Goal: Contribute content: Add original content to the website for others to see

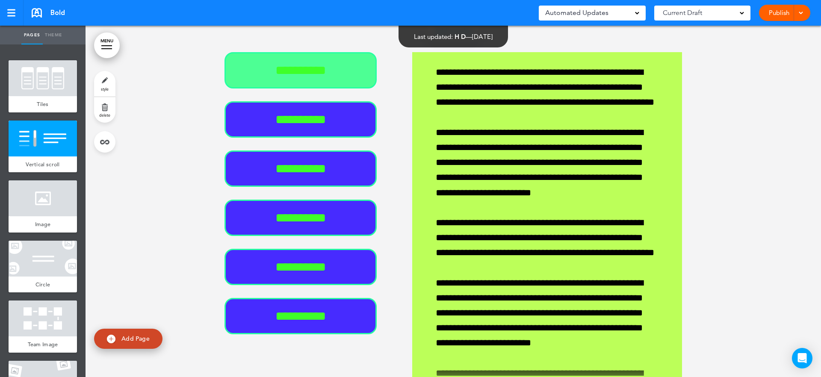
scroll to position [577, 0]
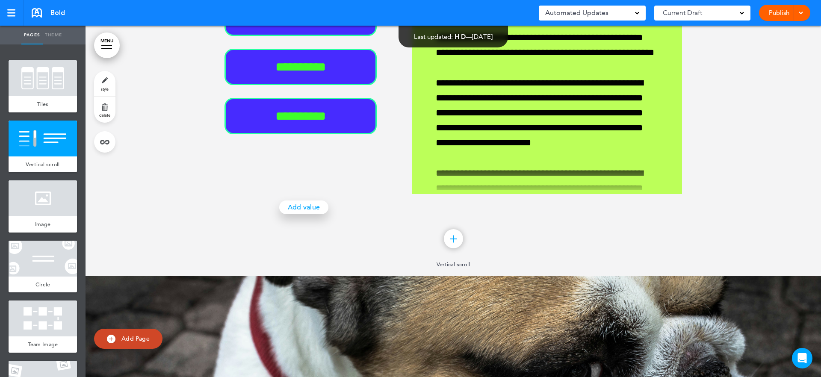
click at [314, 208] on link "Add value" at bounding box center [304, 208] width 50 height 14
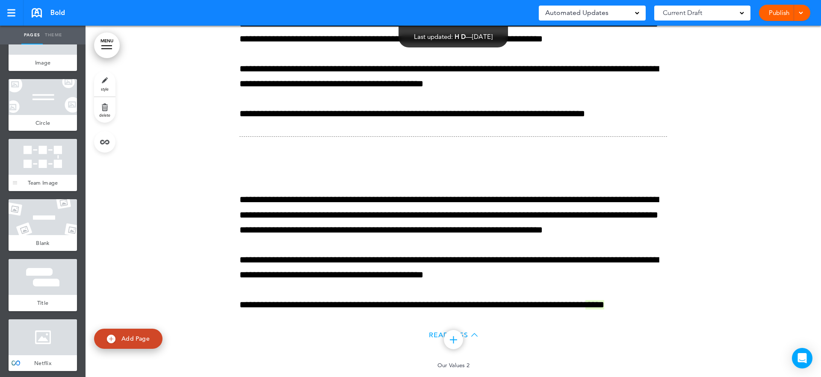
scroll to position [346, 0]
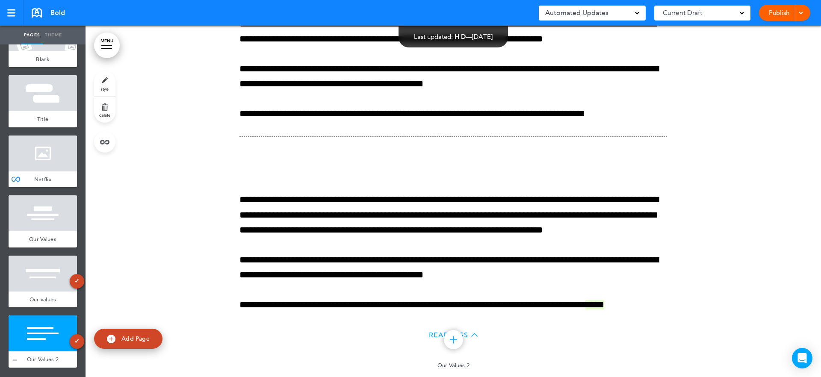
click at [48, 334] on div at bounding box center [43, 334] width 68 height 36
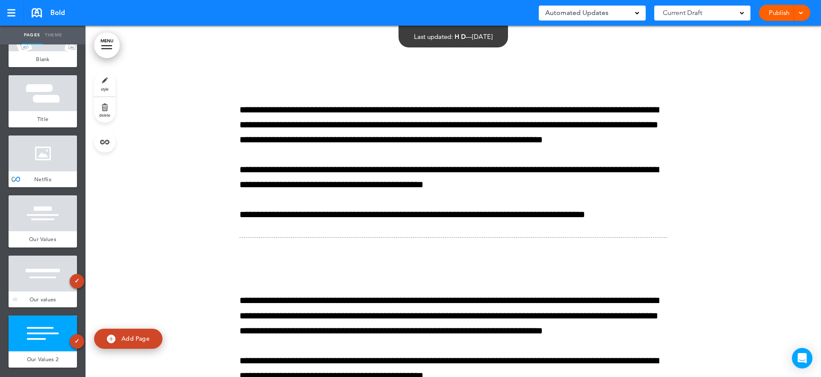
click at [43, 270] on div at bounding box center [43, 274] width 68 height 36
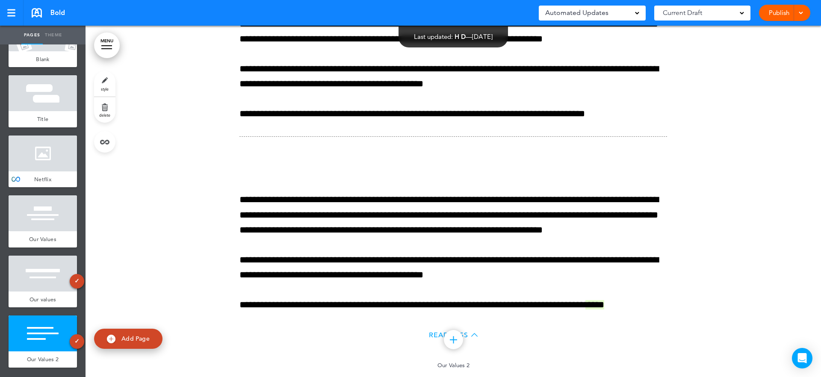
scroll to position [4534, 0]
click at [148, 341] on span "Add Page" at bounding box center [135, 339] width 28 height 8
type input "********"
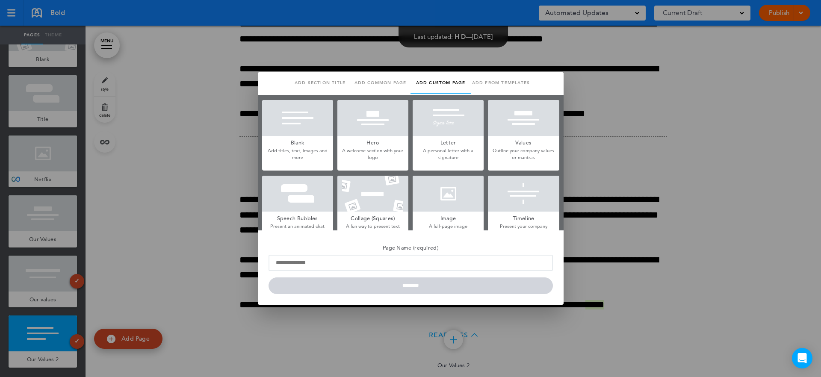
click at [640, 180] on div at bounding box center [410, 188] width 821 height 377
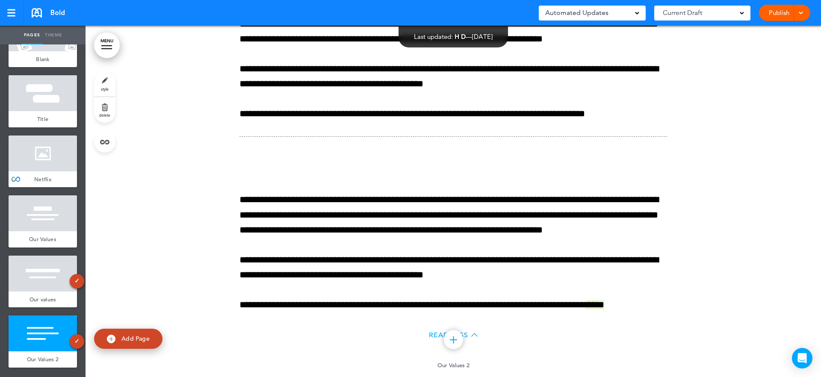
click at [144, 338] on span "Add Page" at bounding box center [135, 339] width 28 height 8
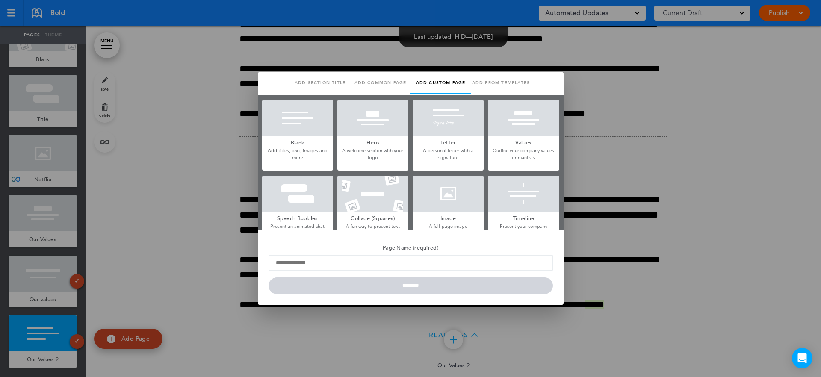
click at [152, 194] on div at bounding box center [410, 188] width 821 height 377
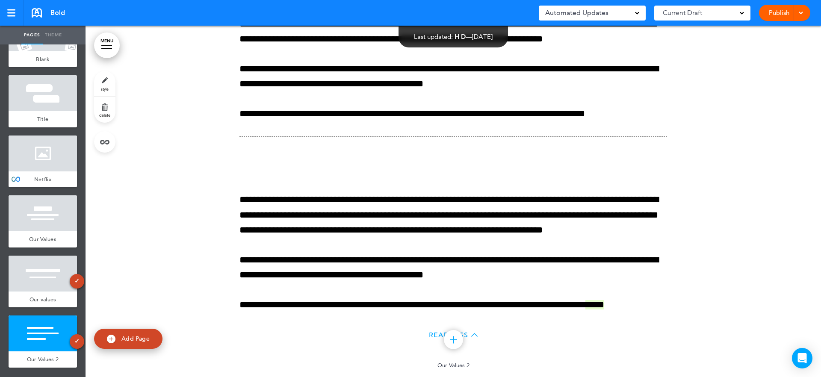
click at [140, 336] on span "Add Page" at bounding box center [135, 339] width 28 height 8
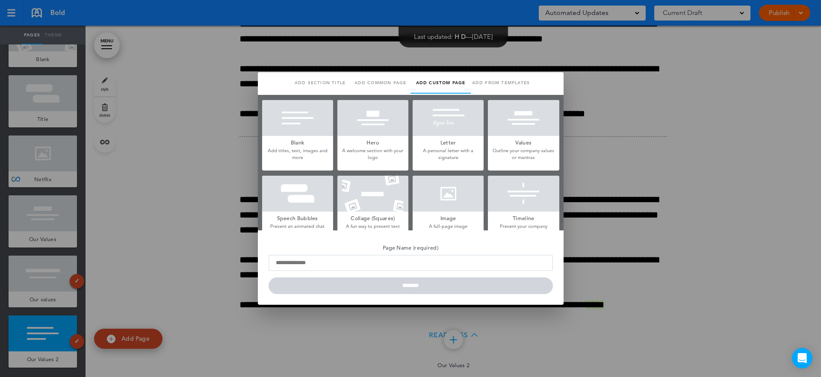
click at [611, 170] on div at bounding box center [410, 188] width 821 height 377
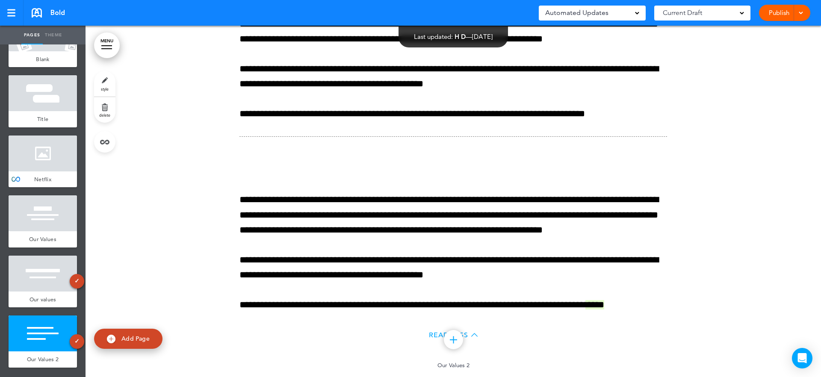
click at [146, 335] on span "Add Page" at bounding box center [135, 339] width 28 height 8
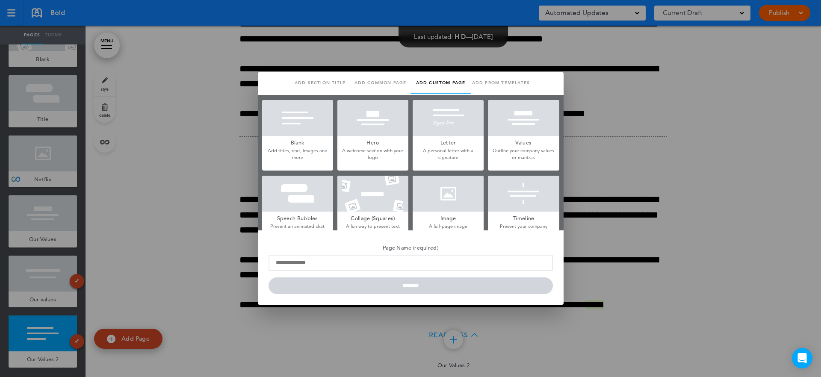
click at [167, 208] on div at bounding box center [410, 188] width 821 height 377
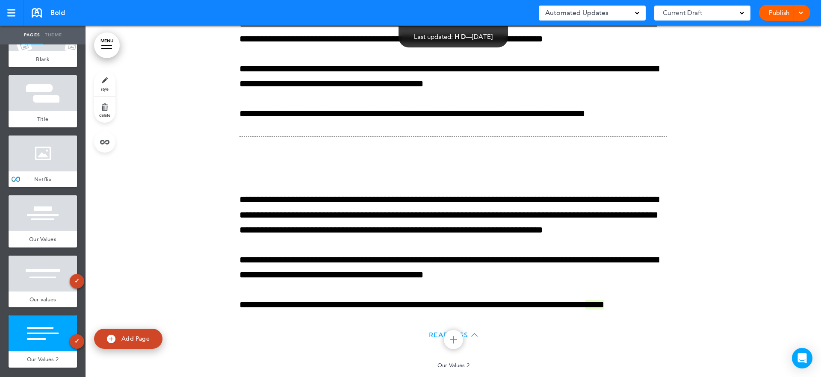
click at [145, 331] on link "Add Page" at bounding box center [128, 339] width 68 height 20
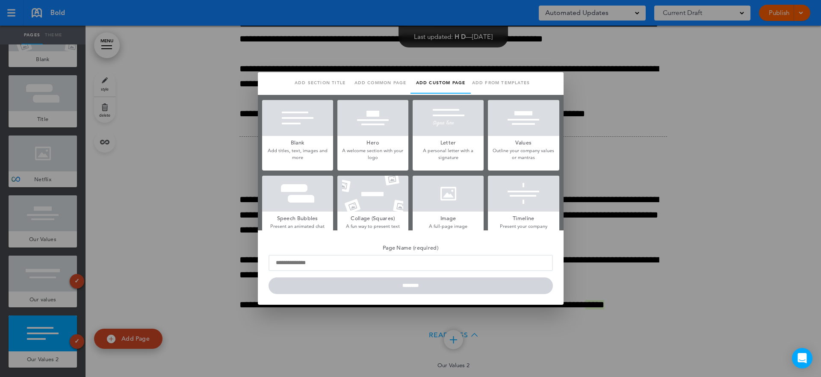
click at [184, 155] on div at bounding box center [410, 188] width 821 height 377
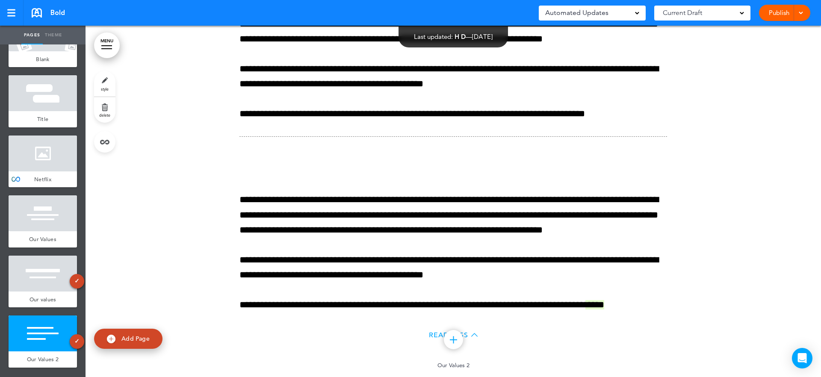
click at [151, 335] on link "Add Page" at bounding box center [128, 339] width 68 height 20
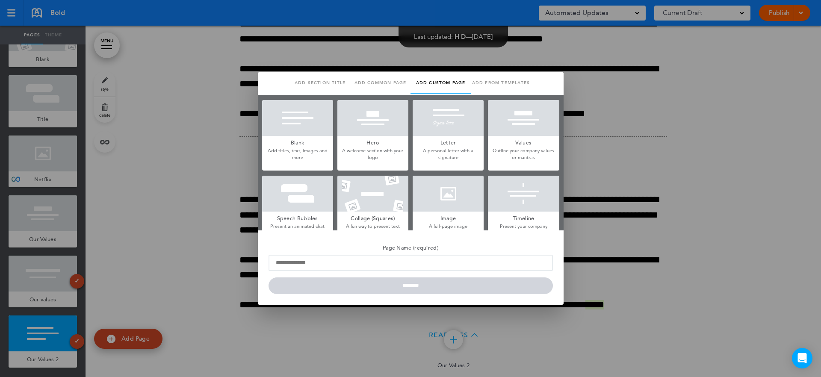
click at [213, 228] on div at bounding box center [410, 188] width 821 height 377
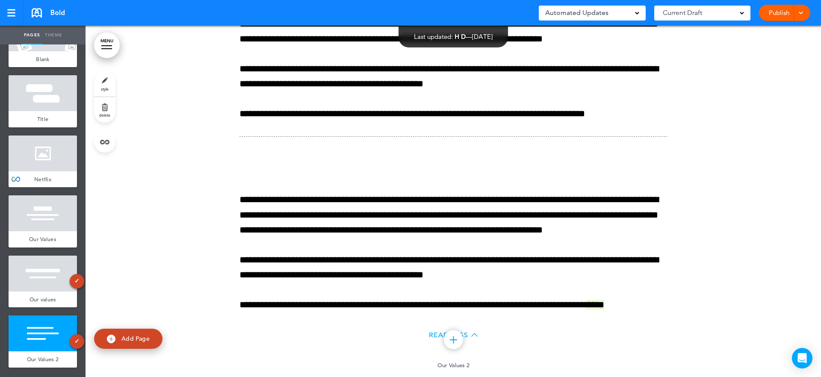
click at [142, 347] on link "Add Page" at bounding box center [128, 339] width 68 height 20
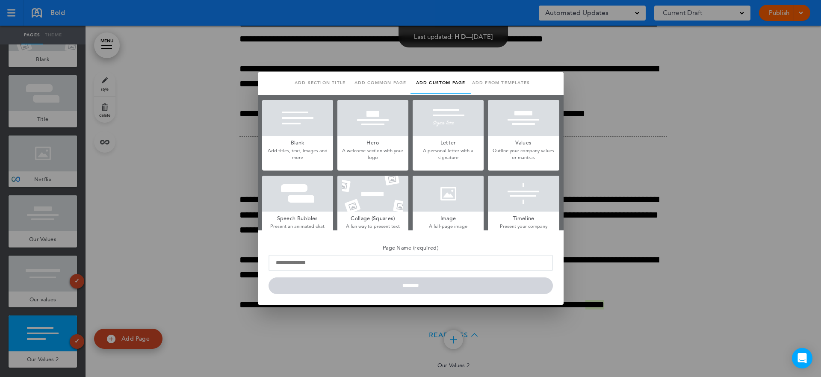
click at [209, 196] on div at bounding box center [410, 188] width 821 height 377
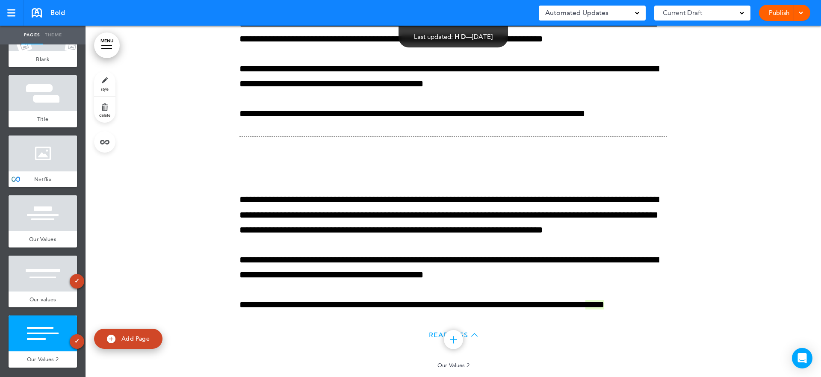
click at [146, 341] on span "Add Page" at bounding box center [135, 339] width 28 height 8
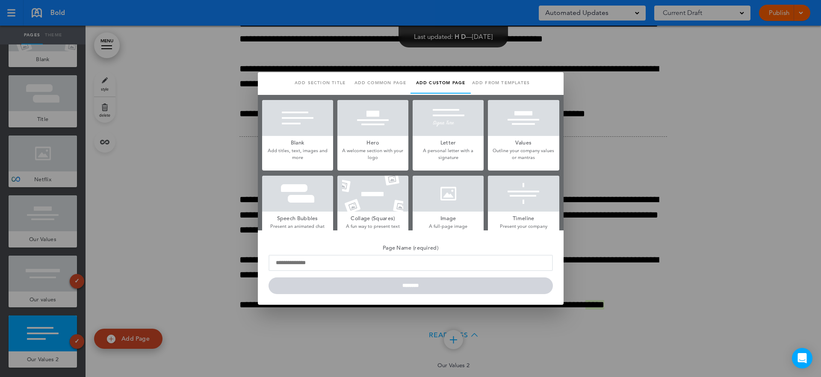
click at [202, 240] on div at bounding box center [410, 188] width 821 height 377
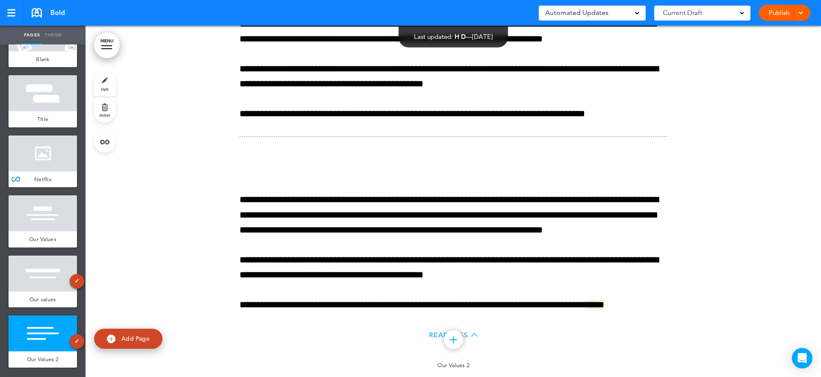
click at [146, 339] on span "Add Page" at bounding box center [135, 339] width 28 height 8
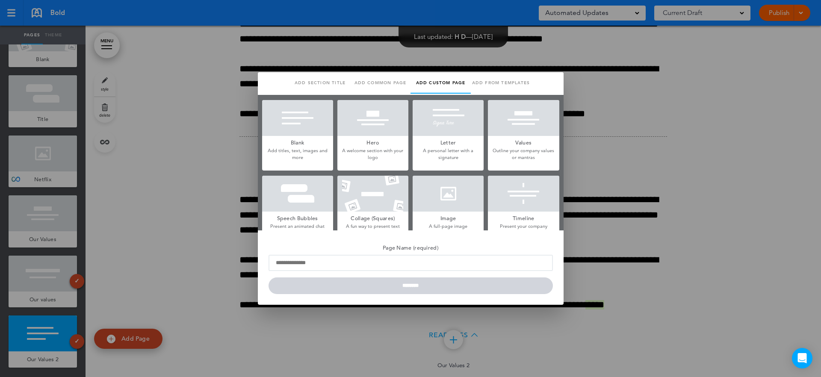
click at [206, 137] on div at bounding box center [410, 188] width 821 height 377
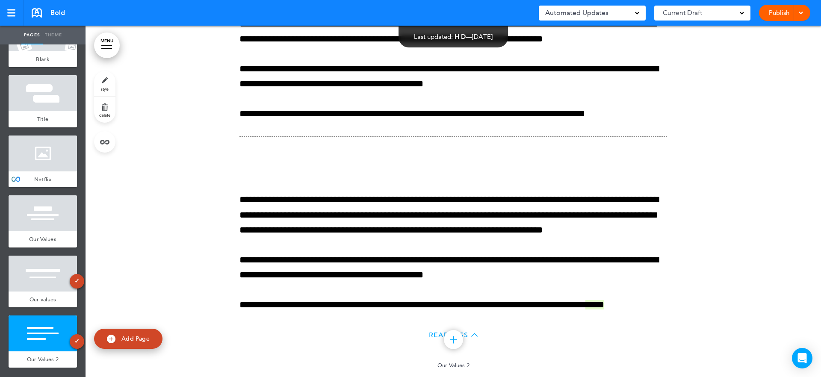
click at [151, 349] on link "Add Page" at bounding box center [128, 339] width 68 height 20
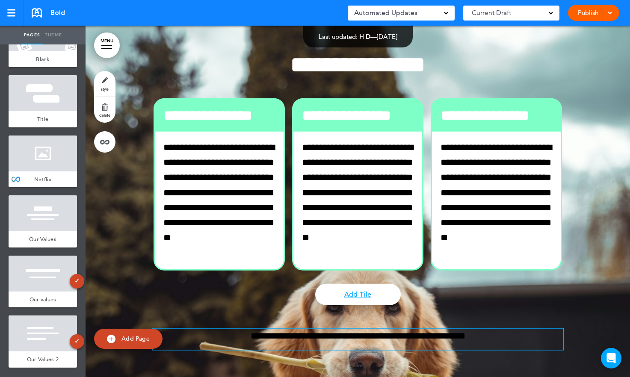
scroll to position [89, 0]
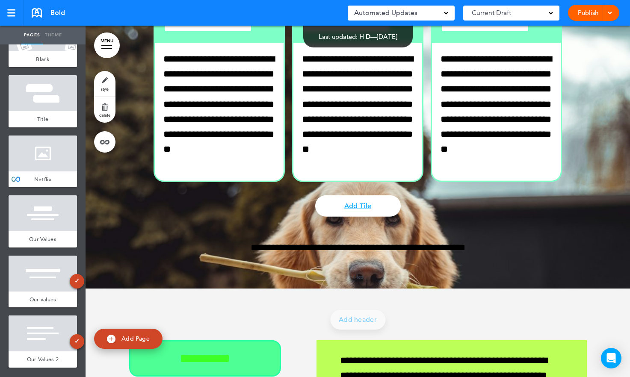
click at [138, 339] on span "Add Page" at bounding box center [135, 339] width 28 height 8
type input "********"
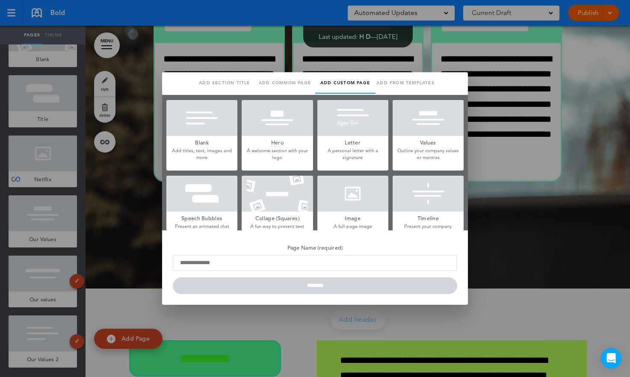
click at [530, 244] on div at bounding box center [315, 188] width 630 height 377
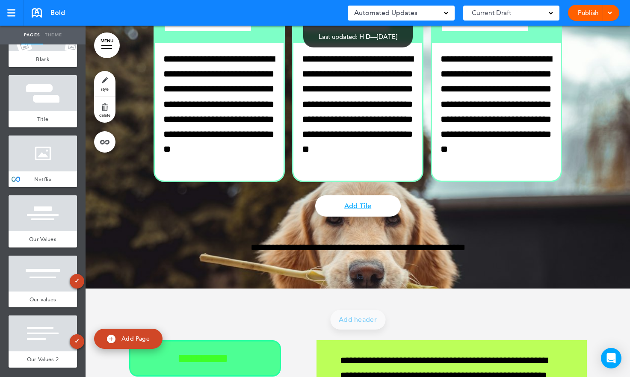
click at [139, 335] on link "Add Page" at bounding box center [128, 339] width 68 height 20
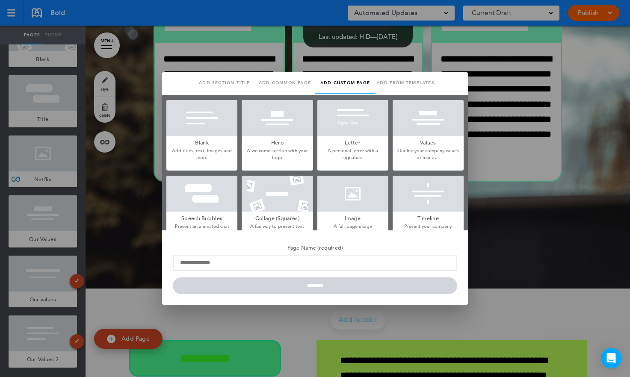
click at [553, 222] on div at bounding box center [315, 188] width 630 height 377
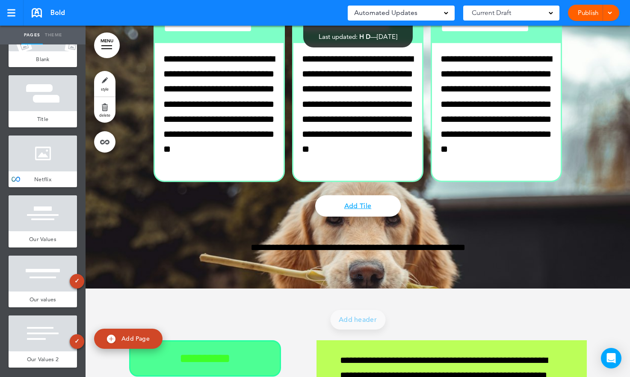
click at [148, 337] on span "Add Page" at bounding box center [135, 339] width 28 height 8
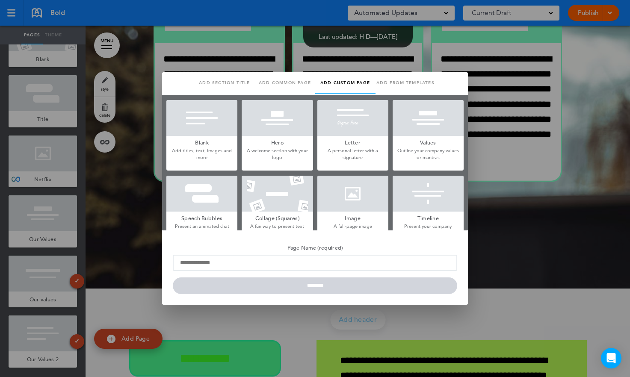
click at [550, 221] on div at bounding box center [315, 188] width 630 height 377
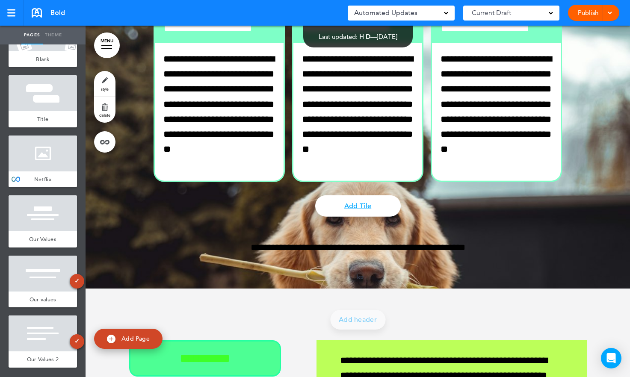
click at [150, 336] on link "Add Page" at bounding box center [128, 339] width 68 height 20
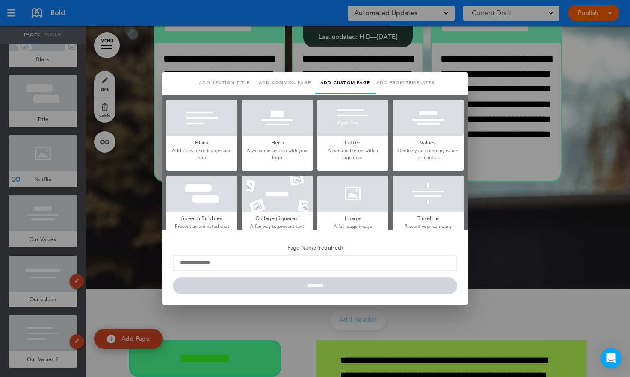
click at [547, 240] on div at bounding box center [315, 188] width 630 height 377
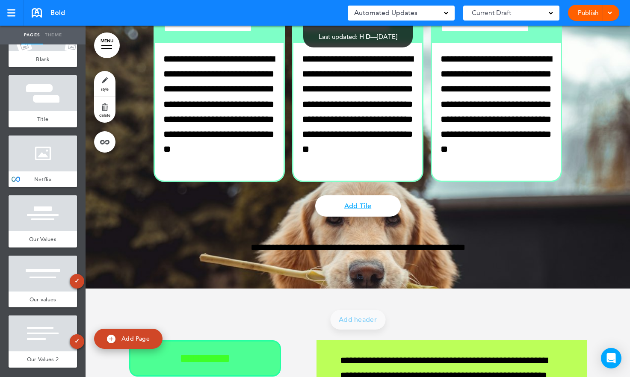
click at [140, 337] on span "Add Page" at bounding box center [135, 339] width 28 height 8
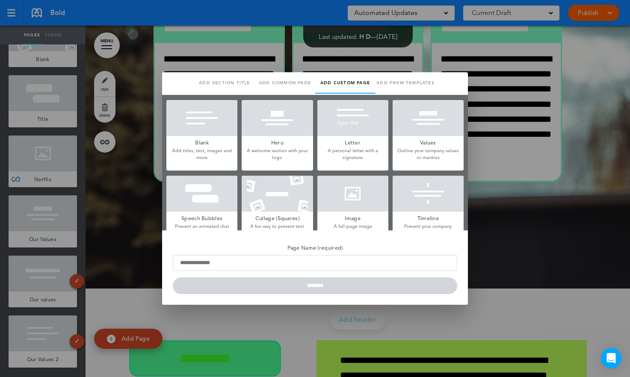
click at [533, 247] on div at bounding box center [315, 188] width 630 height 377
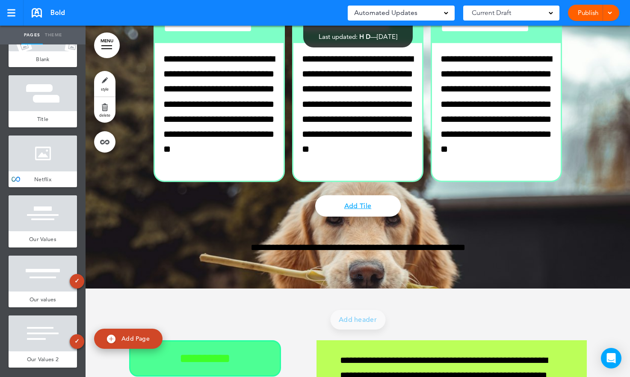
click at [116, 342] on link "Add Page" at bounding box center [128, 339] width 68 height 20
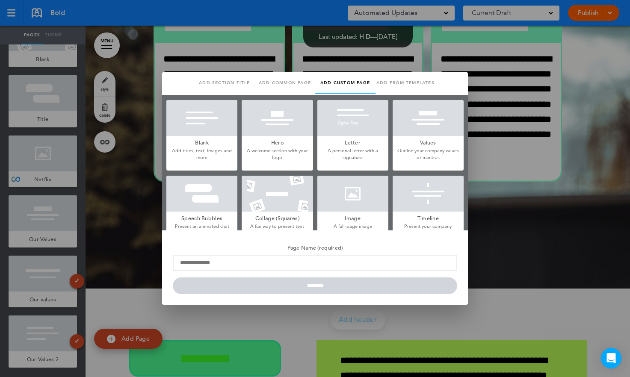
click at [511, 199] on div at bounding box center [315, 188] width 630 height 377
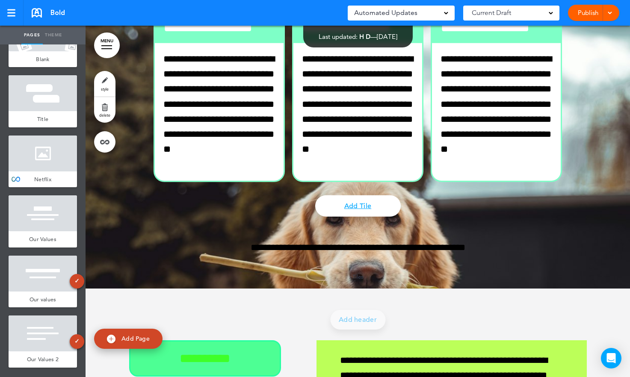
click at [137, 338] on span "Add Page" at bounding box center [135, 339] width 28 height 8
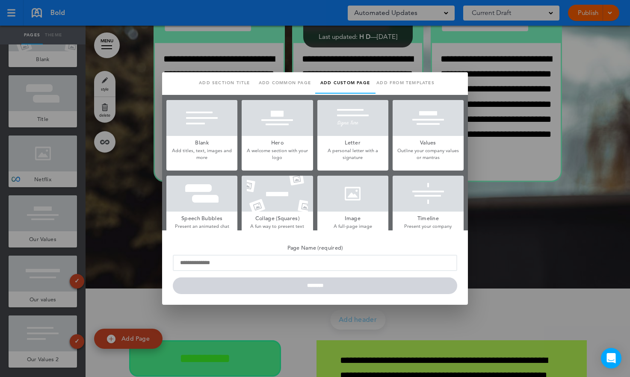
click at [541, 226] on div at bounding box center [315, 188] width 630 height 377
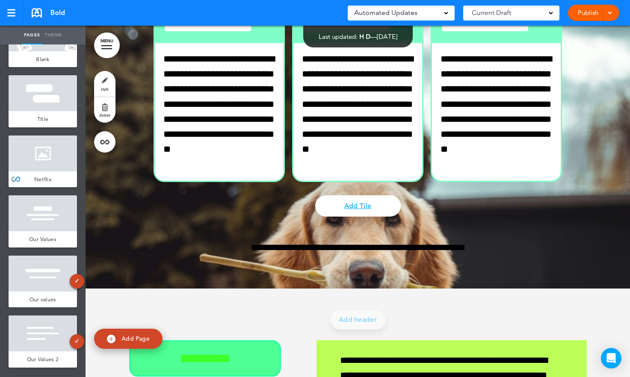
click at [138, 341] on span "Add Page" at bounding box center [135, 339] width 28 height 8
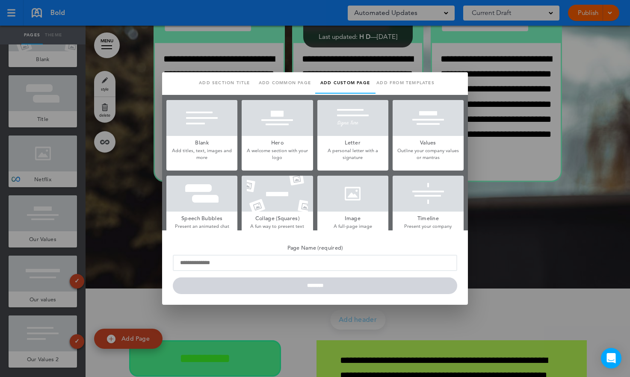
click at [140, 254] on div at bounding box center [315, 188] width 630 height 377
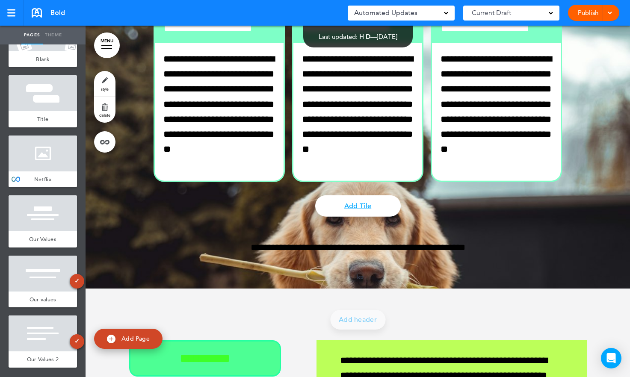
click at [142, 347] on link "Add Page" at bounding box center [128, 339] width 68 height 20
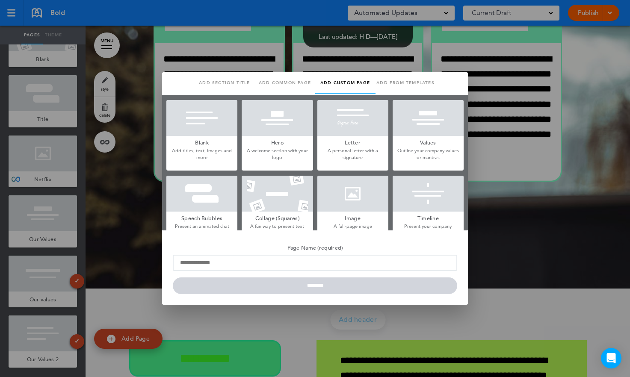
click at [520, 209] on div at bounding box center [315, 188] width 630 height 377
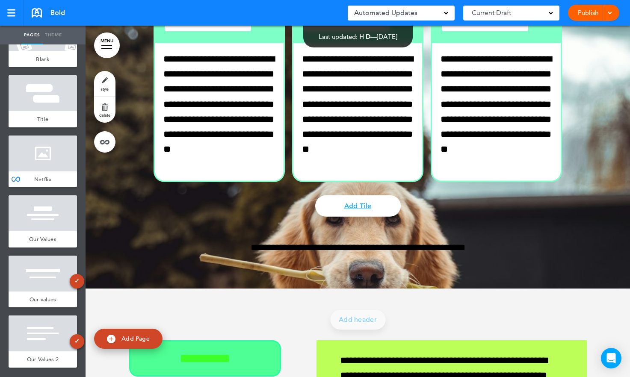
click at [136, 339] on span "Add Page" at bounding box center [135, 339] width 28 height 8
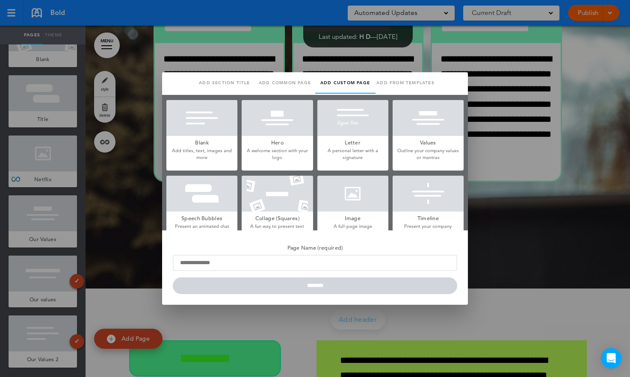
click at [126, 229] on div at bounding box center [315, 188] width 630 height 377
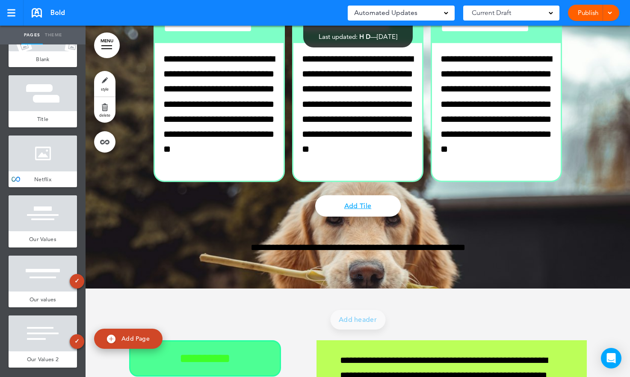
click at [540, 224] on div "**********" at bounding box center [358, 113] width 428 height 362
click at [151, 338] on link "Add Page" at bounding box center [128, 339] width 68 height 20
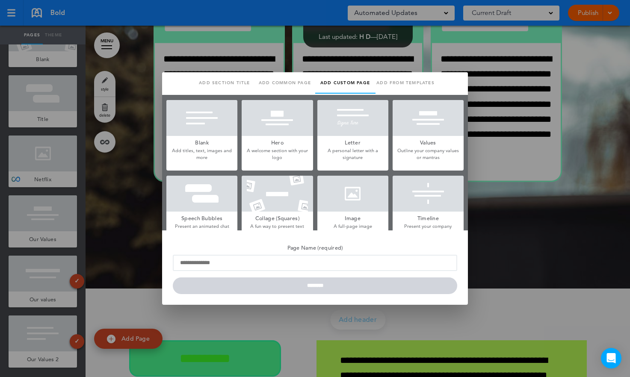
click at [118, 257] on div at bounding box center [315, 188] width 630 height 377
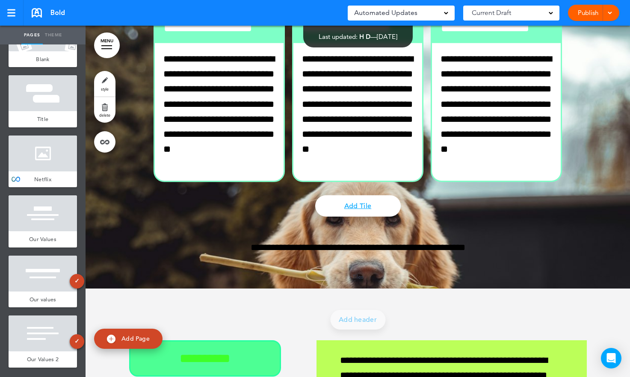
click at [387, 209] on link "Add Tile" at bounding box center [358, 205] width 86 height 21
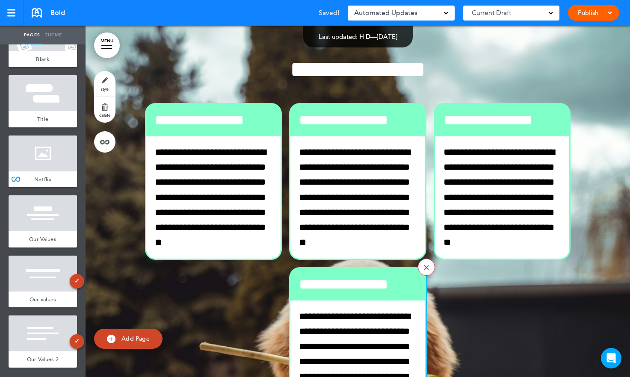
click at [426, 269] on link at bounding box center [426, 267] width 17 height 17
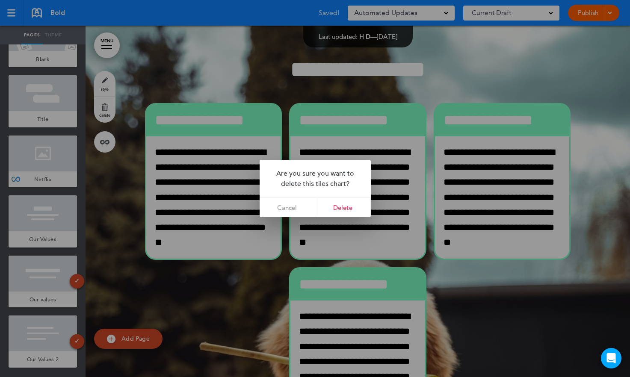
click at [452, 268] on div at bounding box center [315, 188] width 630 height 377
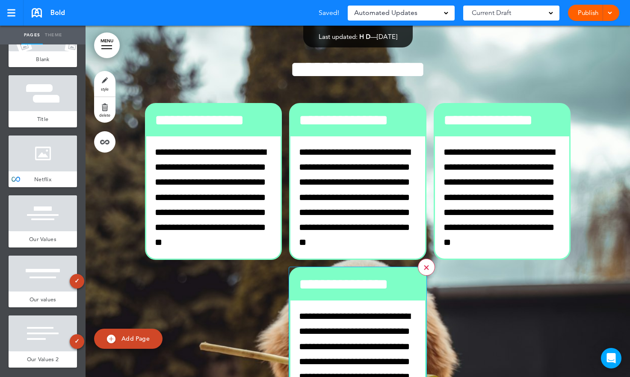
click at [428, 270] on div at bounding box center [426, 268] width 5 height 5
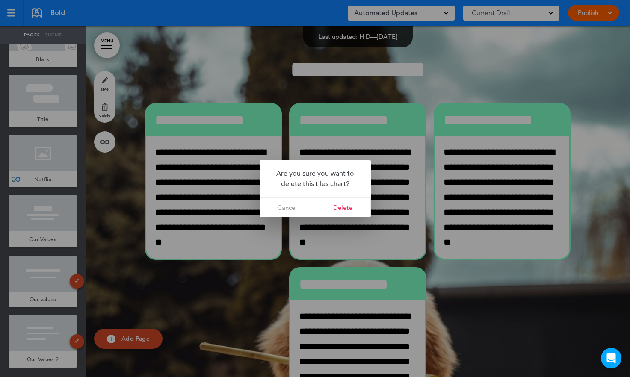
click at [456, 285] on div at bounding box center [315, 188] width 630 height 377
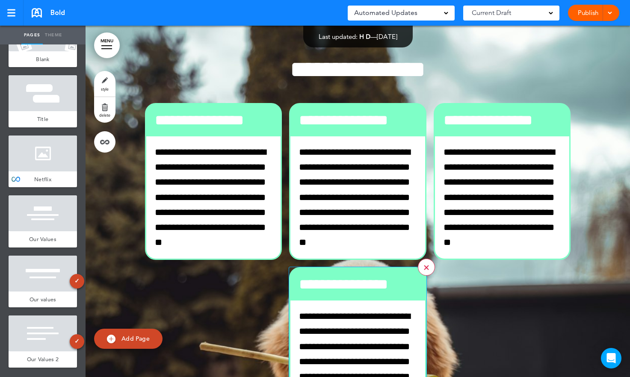
click at [425, 273] on link at bounding box center [426, 267] width 17 height 17
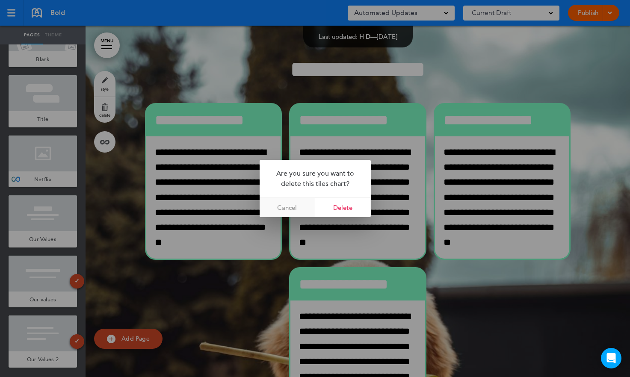
click at [287, 207] on link "Cancel" at bounding box center [288, 207] width 56 height 19
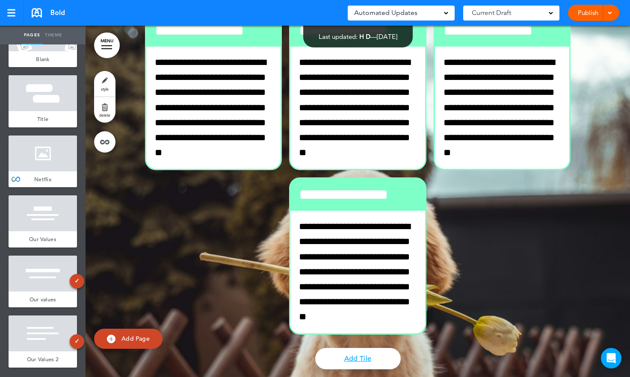
scroll to position [80, 0]
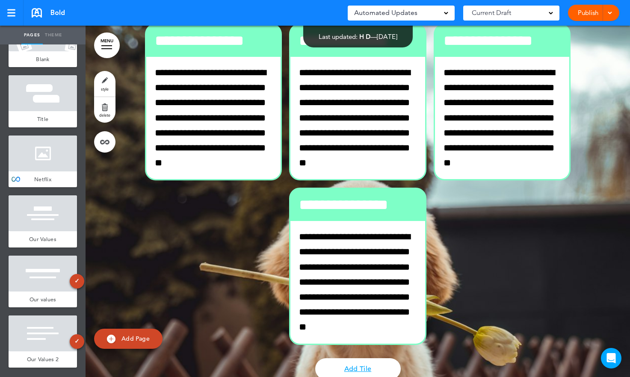
click at [456, 210] on div "**********" at bounding box center [358, 184] width 428 height 323
click at [454, 216] on div "**********" at bounding box center [358, 184] width 428 height 323
click at [436, 192] on div "**********" at bounding box center [358, 184] width 428 height 323
click at [449, 222] on div "**********" at bounding box center [358, 184] width 428 height 323
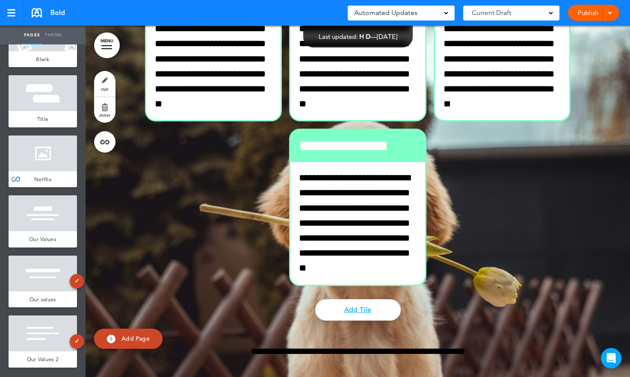
click at [495, 270] on div "**********" at bounding box center [358, 125] width 428 height 323
click at [480, 241] on div "**********" at bounding box center [358, 125] width 428 height 323
click at [467, 200] on div "**********" at bounding box center [358, 125] width 428 height 323
click at [428, 128] on link at bounding box center [426, 128] width 17 height 17
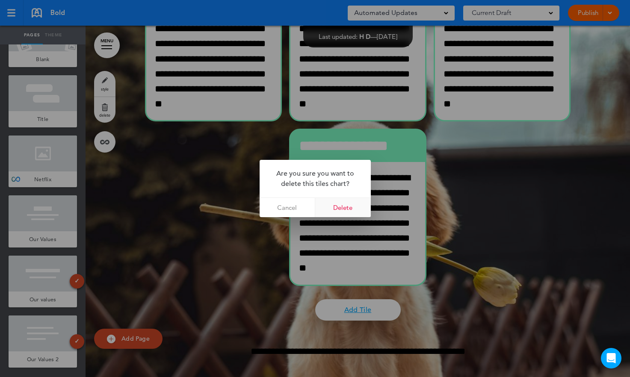
click at [355, 202] on link "Delete" at bounding box center [343, 207] width 56 height 19
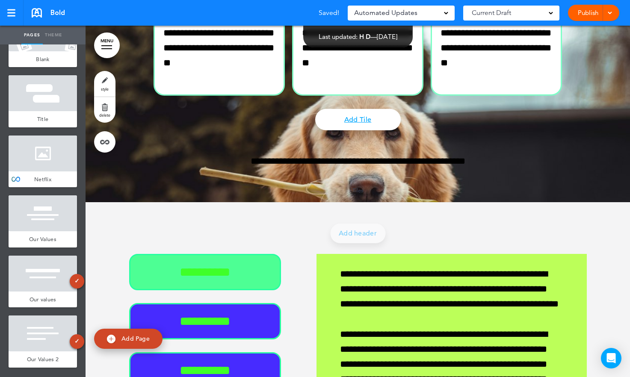
scroll to position [95, 0]
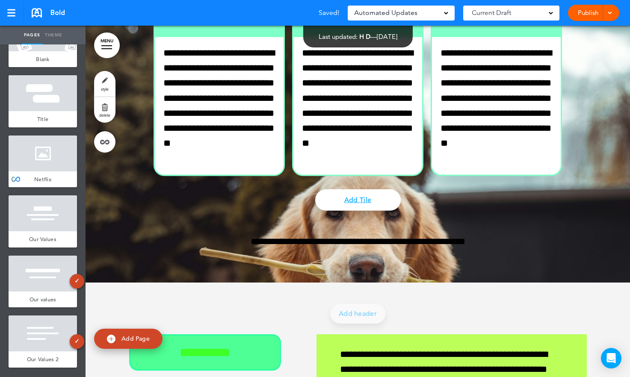
click at [106, 88] on span "style" at bounding box center [105, 88] width 8 height 5
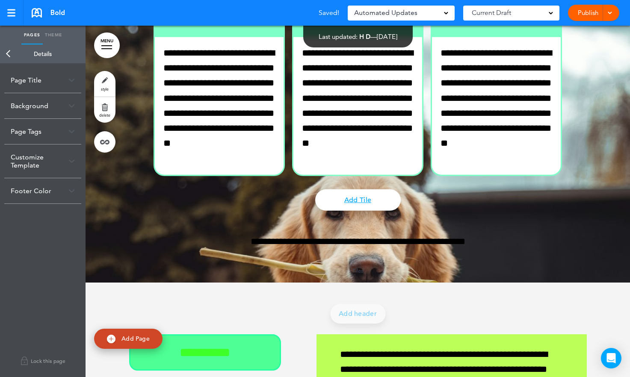
click at [114, 47] on link "MENU" at bounding box center [107, 46] width 26 height 26
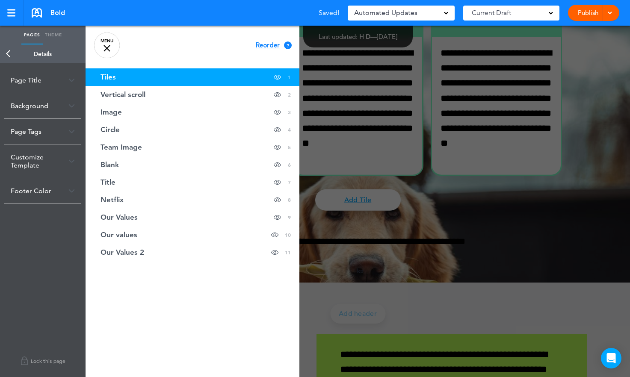
click at [344, 140] on div at bounding box center [401, 188] width 630 height 377
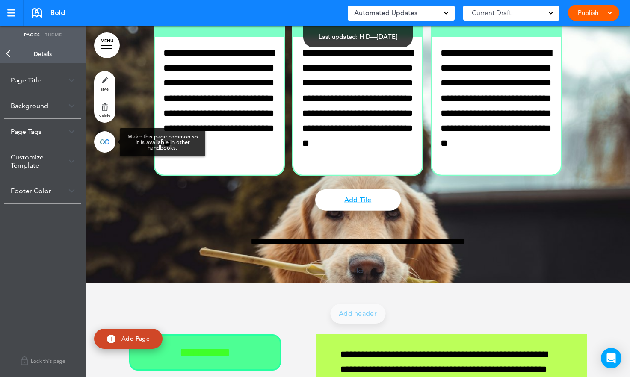
click at [101, 143] on link at bounding box center [104, 141] width 21 height 21
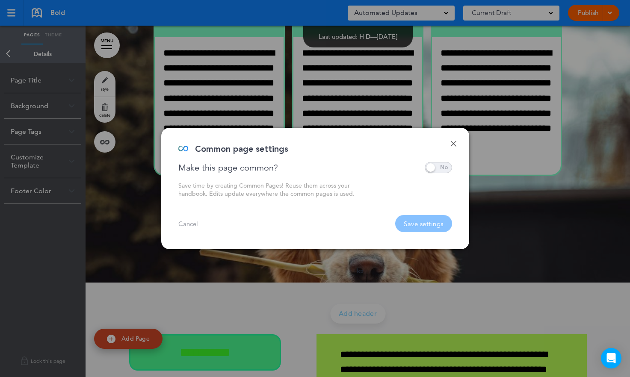
click at [338, 103] on div at bounding box center [315, 188] width 630 height 377
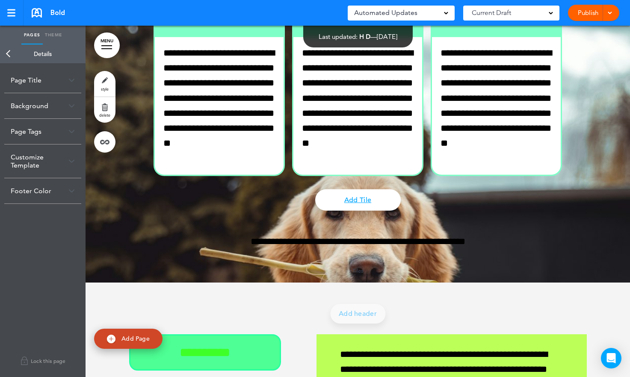
click at [107, 89] on span "style" at bounding box center [105, 88] width 8 height 5
click at [143, 148] on div at bounding box center [358, 107] width 545 height 352
click at [6, 58] on link "Back" at bounding box center [8, 53] width 17 height 19
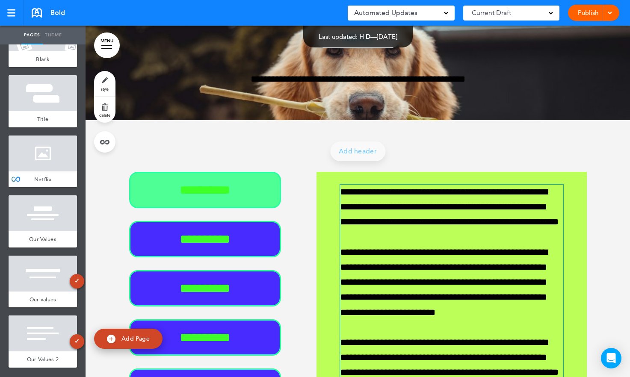
scroll to position [311, 0]
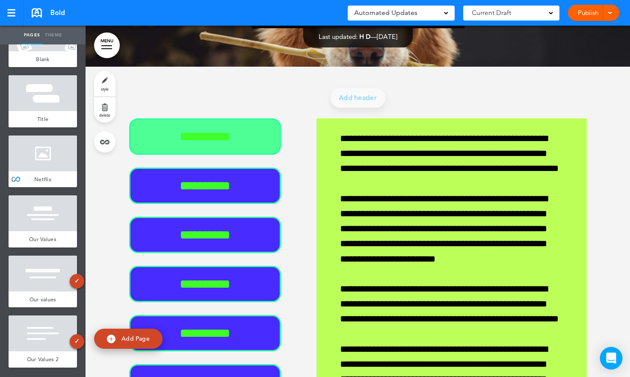
click at [604, 353] on div "Open Intercom Messenger" at bounding box center [611, 358] width 23 height 23
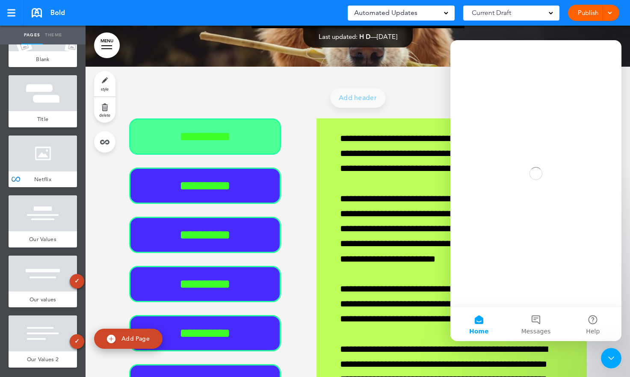
scroll to position [0, 0]
click at [289, 87] on div "**********" at bounding box center [358, 305] width 458 height 476
click at [607, 367] on html at bounding box center [610, 357] width 21 height 21
click at [609, 359] on icon "Close Intercom Messenger" at bounding box center [610, 357] width 10 height 10
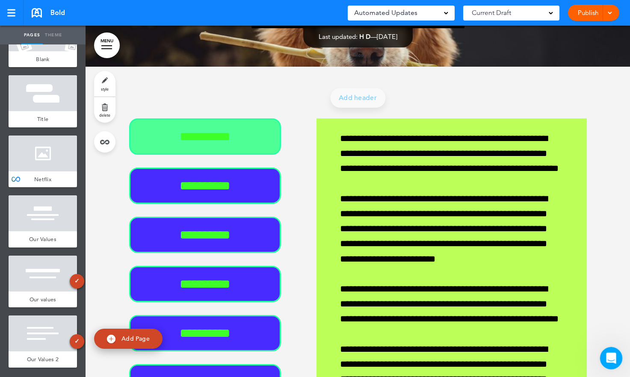
click at [608, 351] on icon "Open Intercom Messenger" at bounding box center [610, 357] width 14 height 14
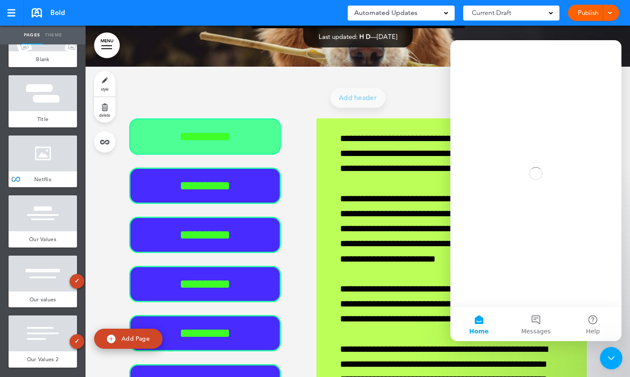
click at [608, 351] on div "Close Intercom Messenger" at bounding box center [610, 357] width 21 height 21
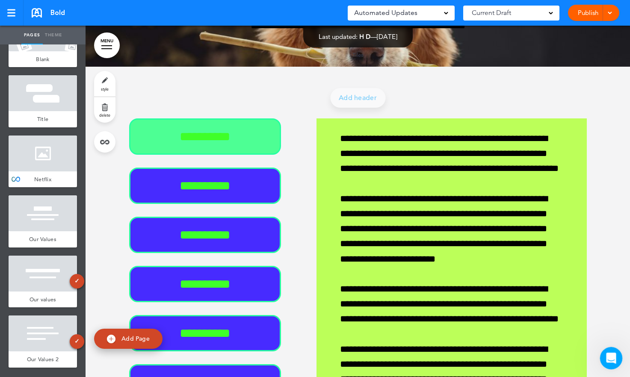
click at [609, 353] on icon "Open Intercom Messenger" at bounding box center [610, 357] width 14 height 14
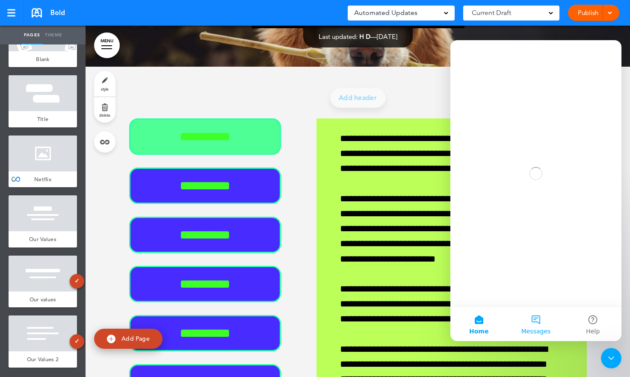
click at [530, 315] on button "Messages" at bounding box center [535, 324] width 57 height 34
click at [611, 358] on icon "Close Intercom Messenger" at bounding box center [610, 357] width 10 height 10
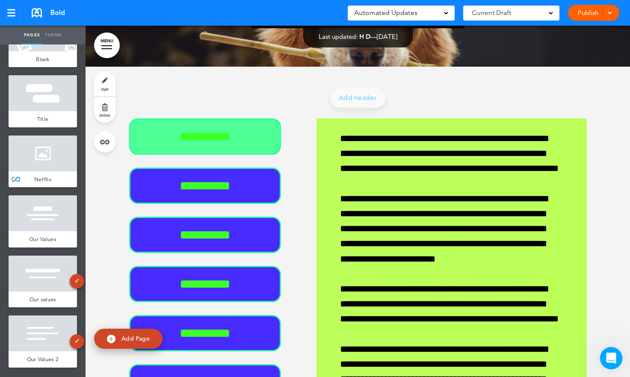
click at [611, 358] on icon "Open Intercom Messenger" at bounding box center [610, 357] width 14 height 14
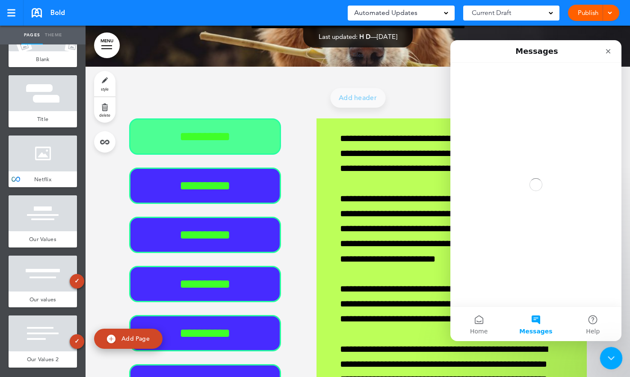
click at [611, 358] on icon "Close Intercom Messenger" at bounding box center [610, 357] width 10 height 10
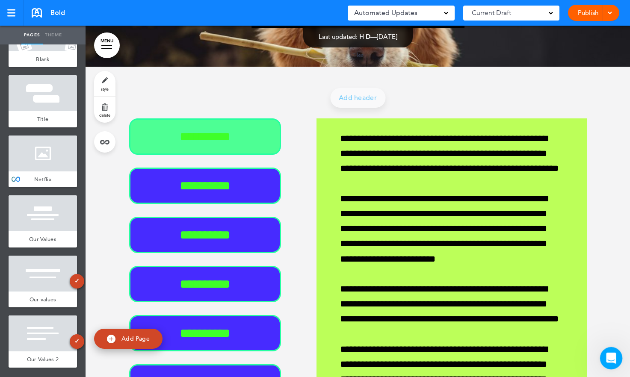
click at [611, 358] on icon "Open Intercom Messenger" at bounding box center [610, 357] width 14 height 14
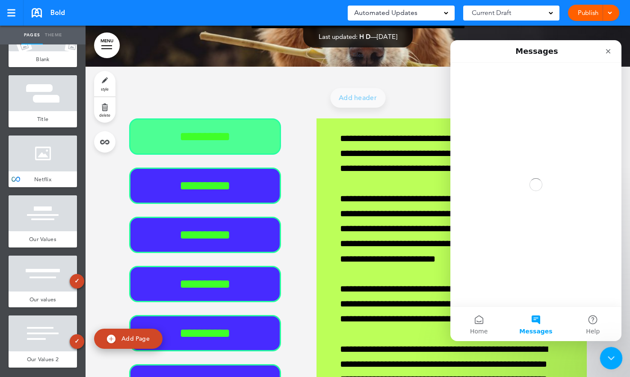
click at [611, 358] on icon "Close Intercom Messenger" at bounding box center [610, 357] width 10 height 10
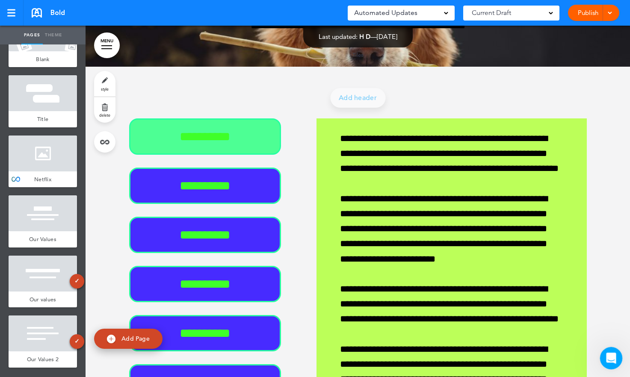
click at [611, 358] on icon "Open Intercom Messenger" at bounding box center [610, 357] width 14 height 14
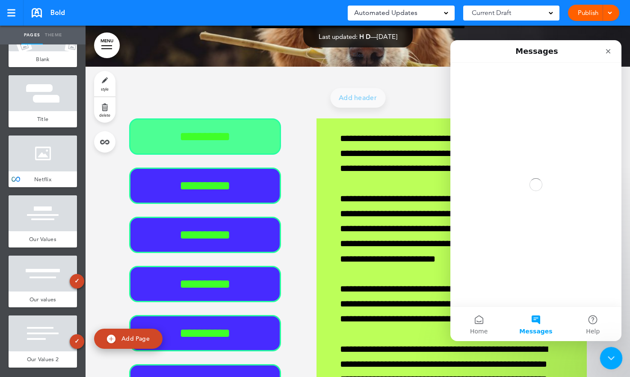
click at [611, 358] on icon "Close Intercom Messenger" at bounding box center [610, 357] width 10 height 10
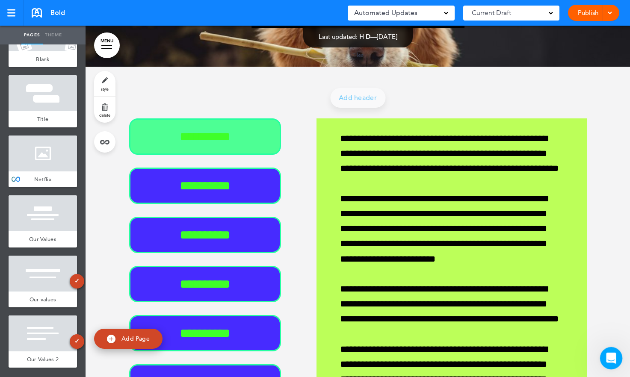
click at [611, 358] on icon "Open Intercom Messenger" at bounding box center [610, 357] width 14 height 14
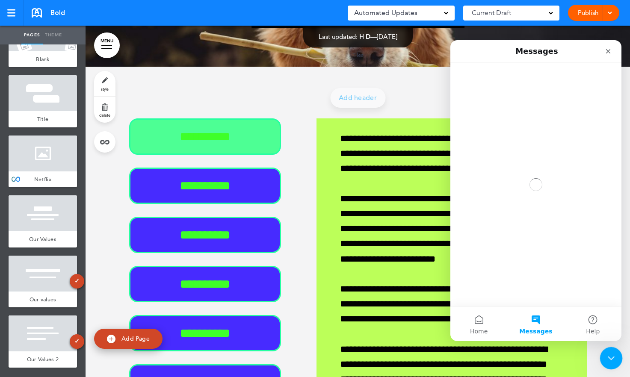
click at [611, 358] on icon "Close Intercom Messenger" at bounding box center [610, 357] width 10 height 10
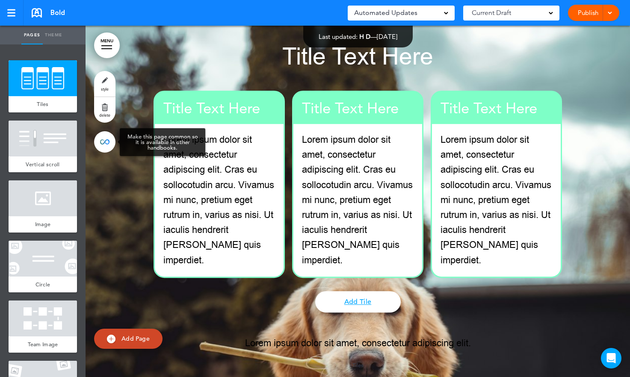
click at [106, 144] on link at bounding box center [104, 141] width 21 height 21
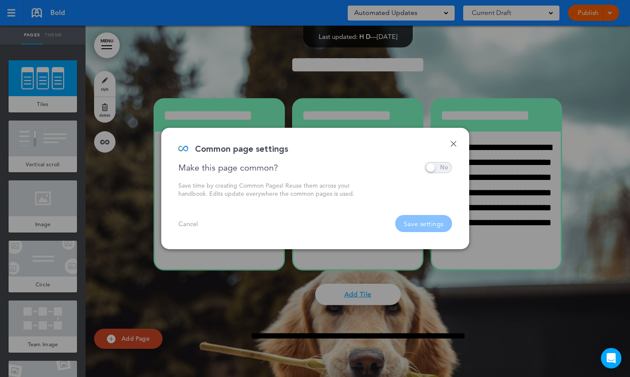
click at [523, 80] on div at bounding box center [315, 188] width 630 height 377
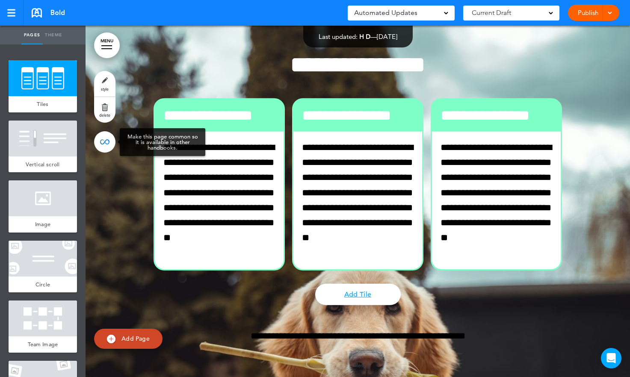
click at [108, 151] on link at bounding box center [104, 141] width 21 height 21
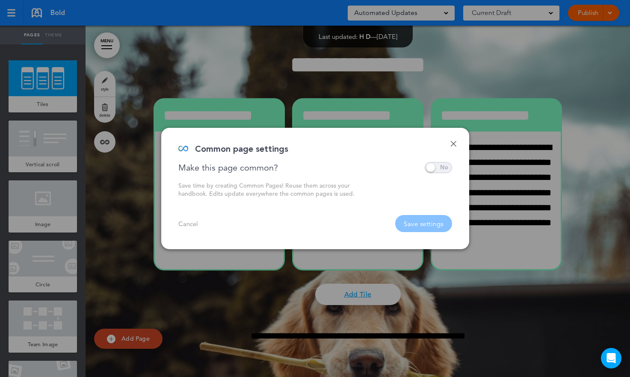
click at [456, 77] on div at bounding box center [315, 188] width 630 height 377
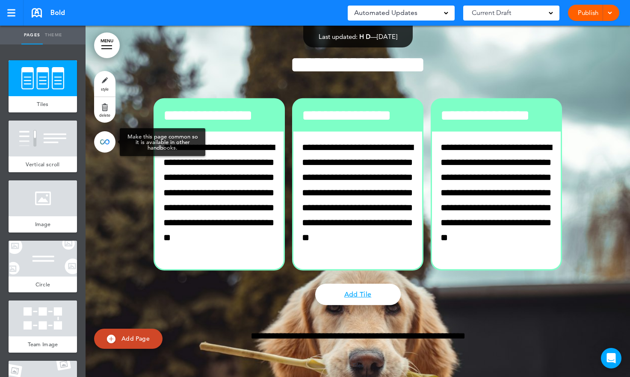
click at [110, 146] on link at bounding box center [104, 141] width 21 height 21
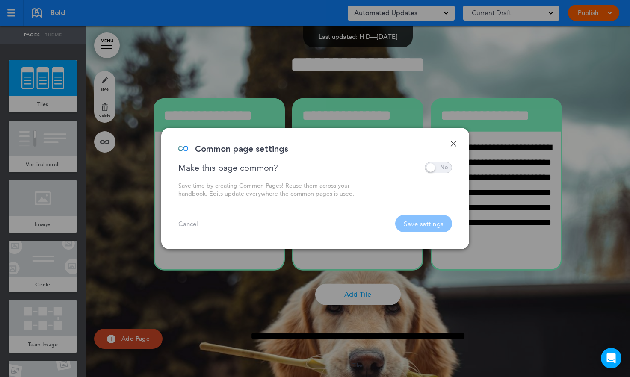
click at [498, 80] on div at bounding box center [315, 188] width 630 height 377
